Goal: Task Accomplishment & Management: Use online tool/utility

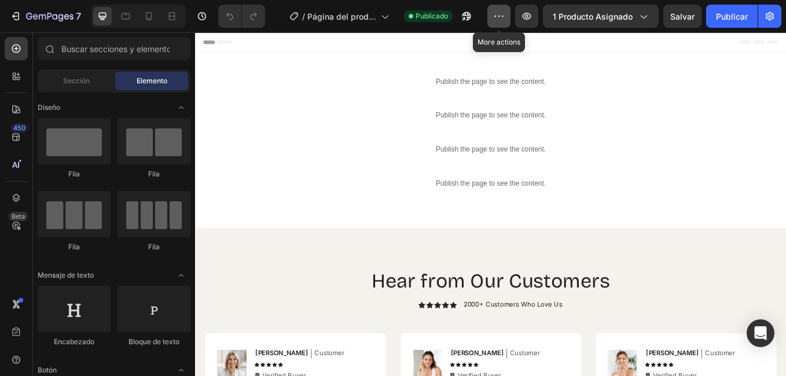
click at [495, 17] on icon "button" at bounding box center [499, 16] width 12 height 12
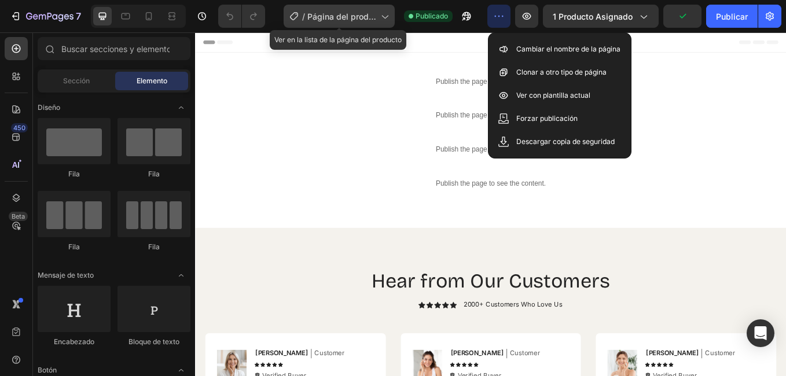
click at [386, 13] on icon at bounding box center [385, 16] width 12 height 12
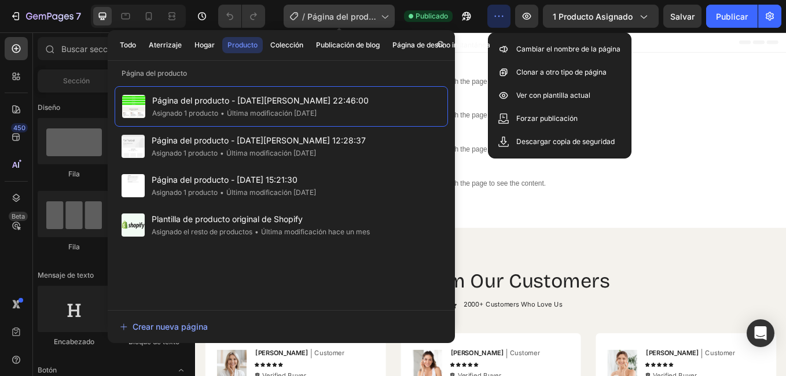
click at [386, 13] on icon at bounding box center [385, 16] width 12 height 12
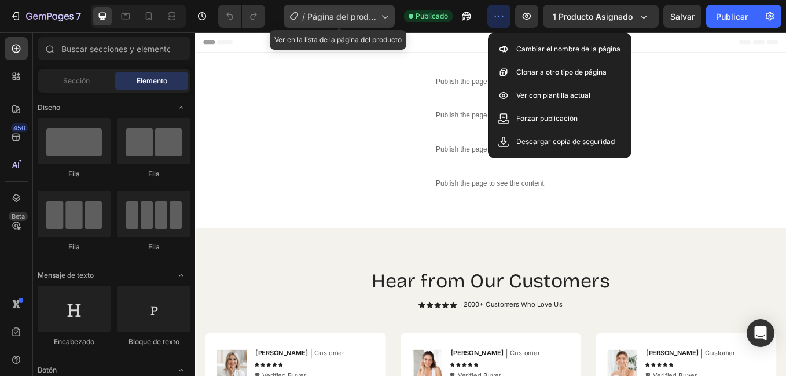
click at [386, 13] on icon at bounding box center [385, 16] width 12 height 12
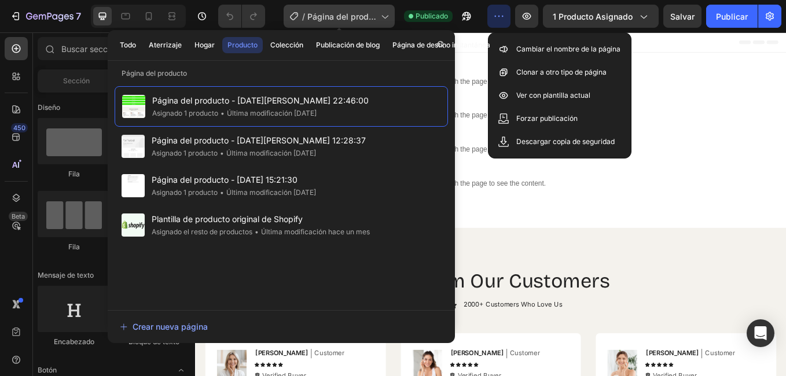
click at [386, 13] on icon at bounding box center [385, 16] width 12 height 12
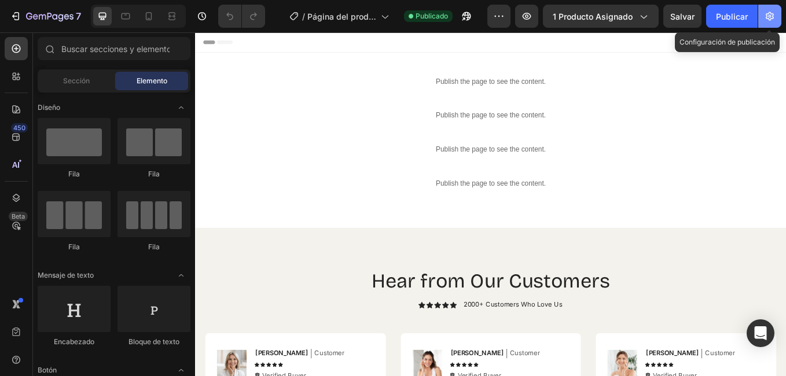
click at [774, 17] on icon "button" at bounding box center [770, 16] width 8 height 9
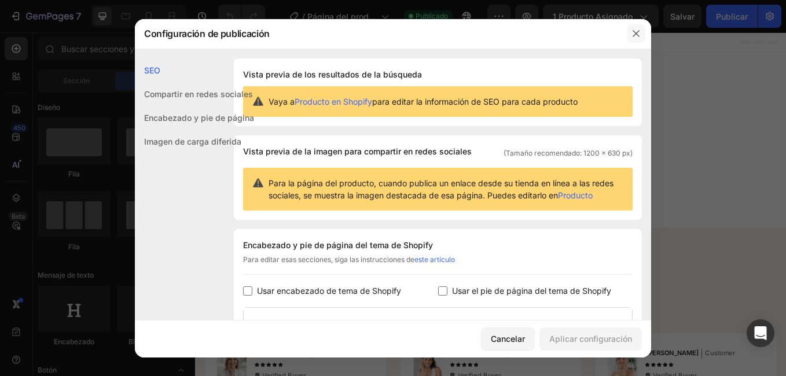
click at [636, 32] on icon "button" at bounding box center [636, 33] width 9 height 9
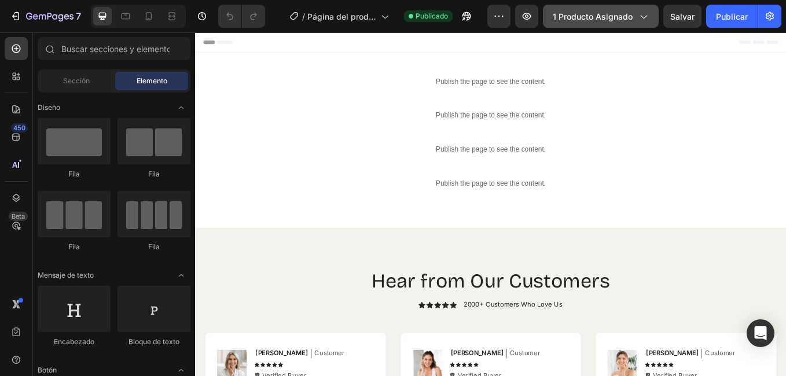
click at [577, 17] on span "1 producto asignado" at bounding box center [593, 16] width 80 height 12
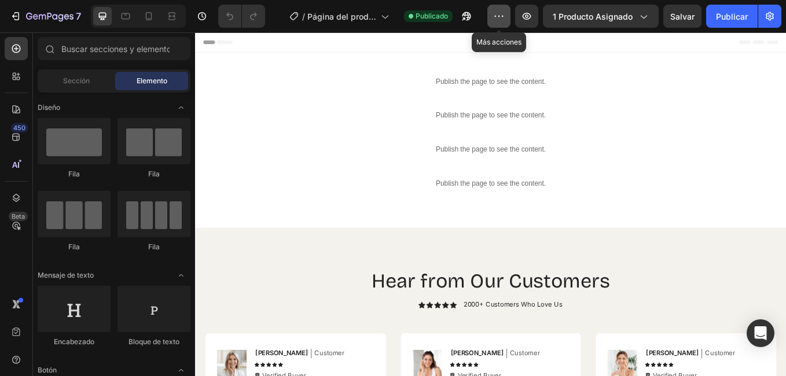
click at [504, 26] on button "button" at bounding box center [499, 16] width 23 height 23
click at [153, 16] on icon at bounding box center [149, 16] width 12 height 12
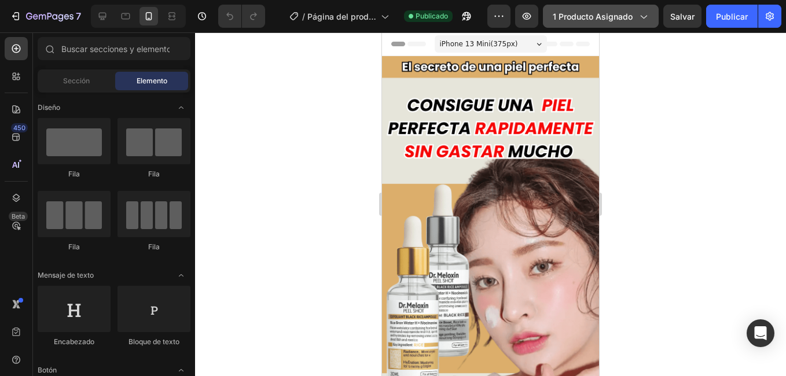
click at [649, 13] on icon "button" at bounding box center [644, 16] width 12 height 12
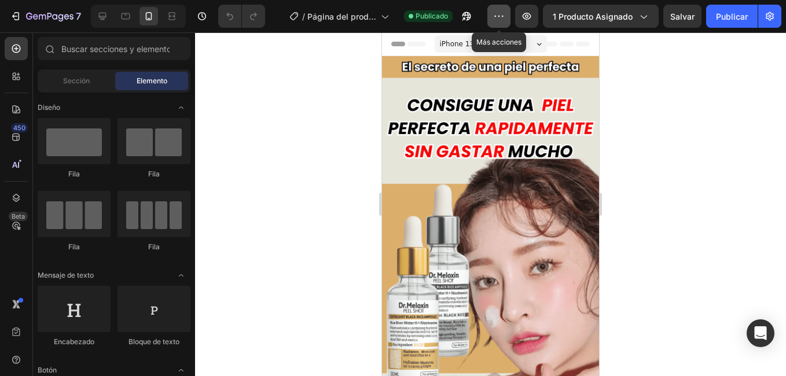
click at [498, 13] on icon "button" at bounding box center [499, 16] width 12 height 12
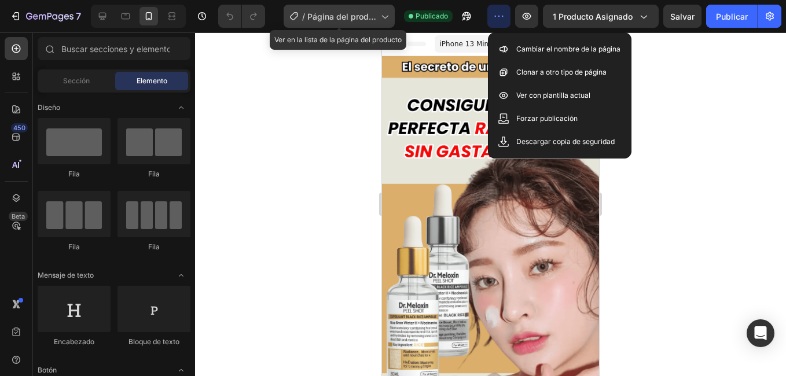
click at [395, 15] on div "/ Página del producto - [DATE][PERSON_NAME] 22:46:00" at bounding box center [339, 16] width 111 height 23
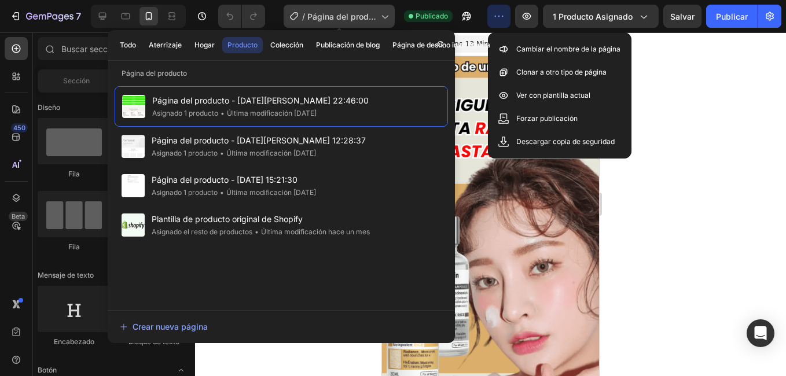
click at [395, 15] on div "/ Página del producto - [DATE][PERSON_NAME] 22:46:00" at bounding box center [339, 16] width 111 height 23
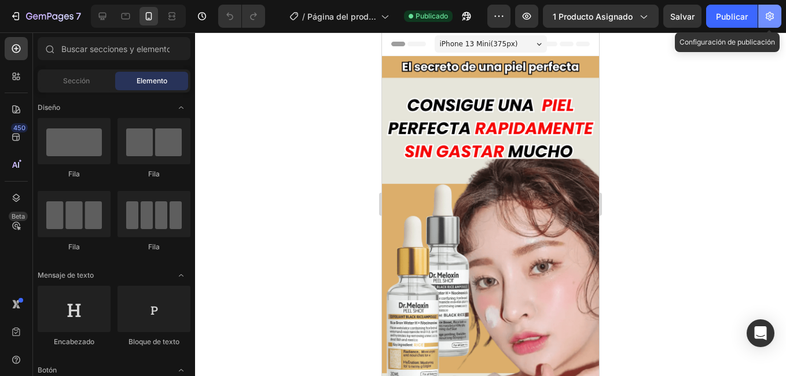
click at [773, 12] on icon "button" at bounding box center [770, 16] width 12 height 12
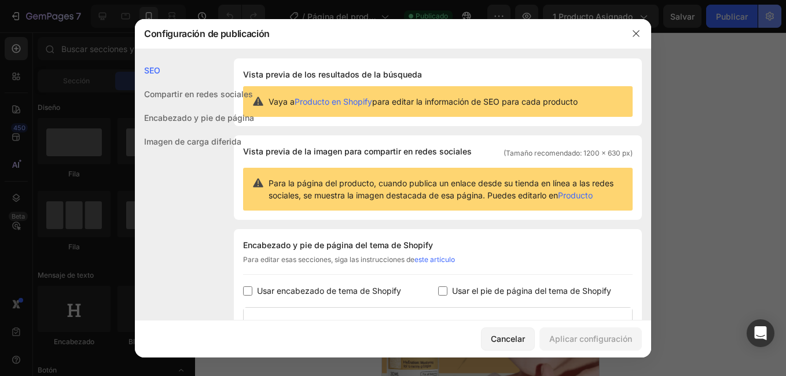
click at [773, 12] on div at bounding box center [393, 188] width 786 height 376
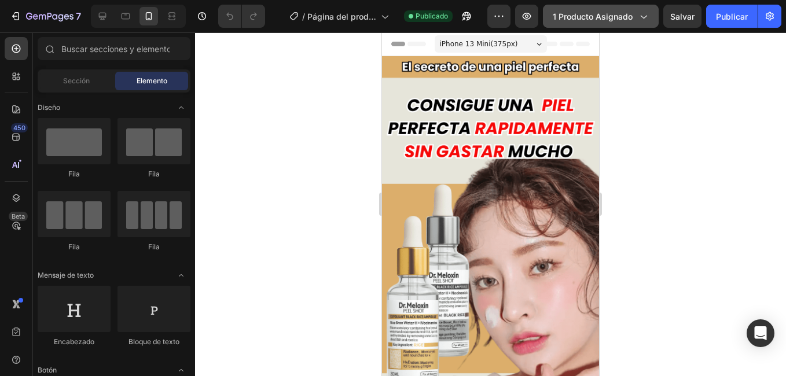
click at [653, 18] on button "1 producto asignado" at bounding box center [601, 16] width 116 height 23
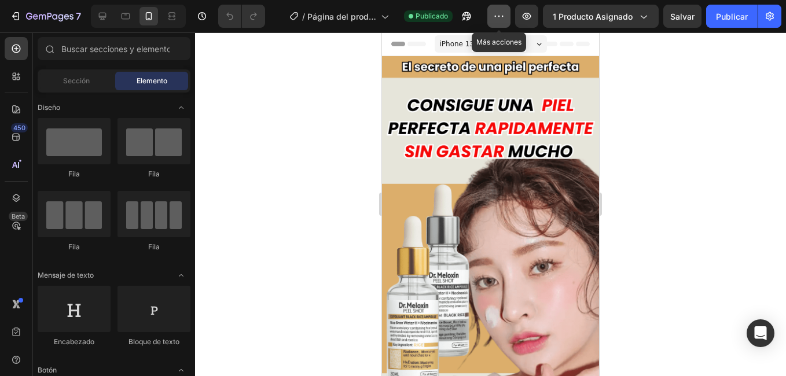
click at [495, 18] on icon "button" at bounding box center [499, 16] width 12 height 12
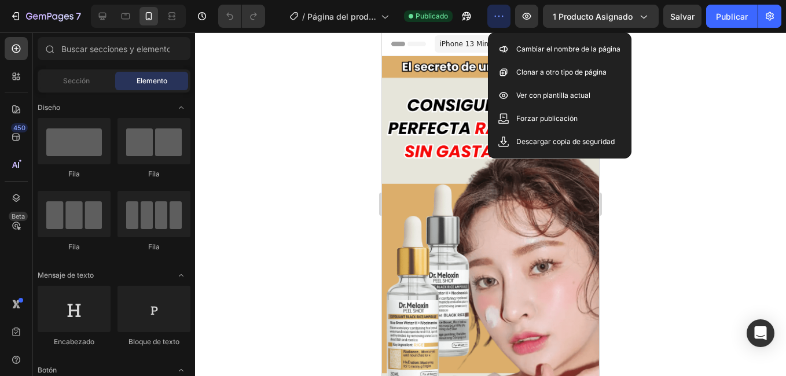
click at [495, 18] on icon "button" at bounding box center [499, 16] width 12 height 12
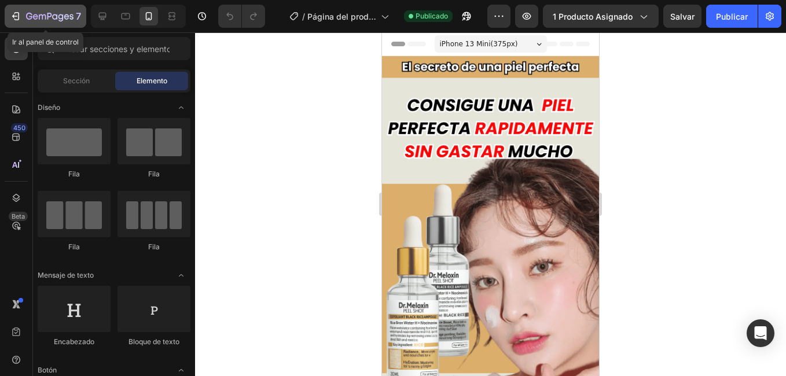
click at [39, 16] on icon "button" at bounding box center [42, 16] width 7 height 5
